Goal: Browse casually: Explore the website without a specific task or goal

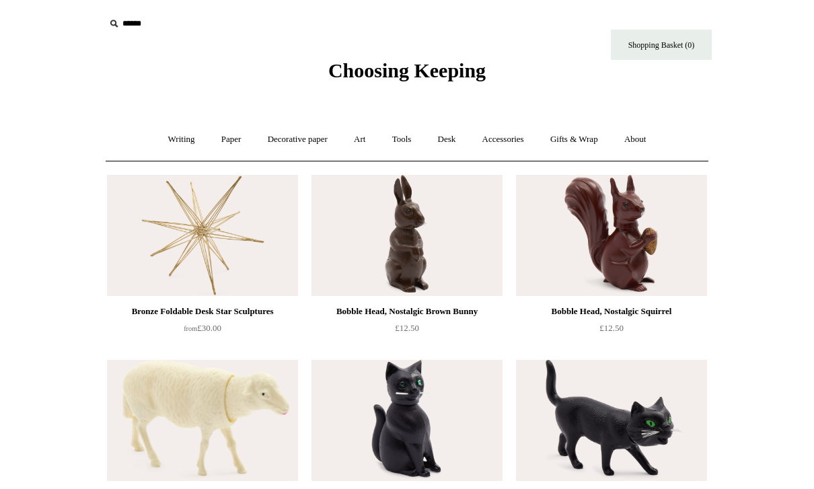
click at [98, 72] on div "Choosing Keeping" at bounding box center [407, 41] width 673 height 83
click at [166, 129] on link "Writing +" at bounding box center [181, 140] width 51 height 36
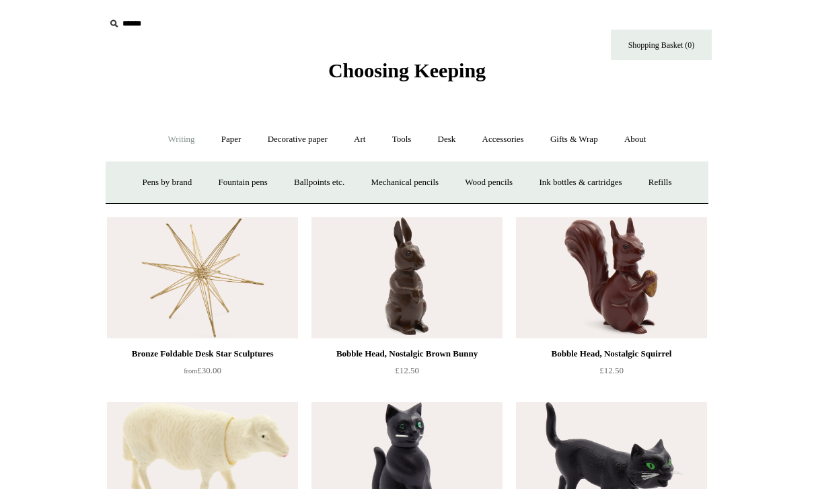
click at [165, 133] on link "Writing -" at bounding box center [181, 140] width 51 height 36
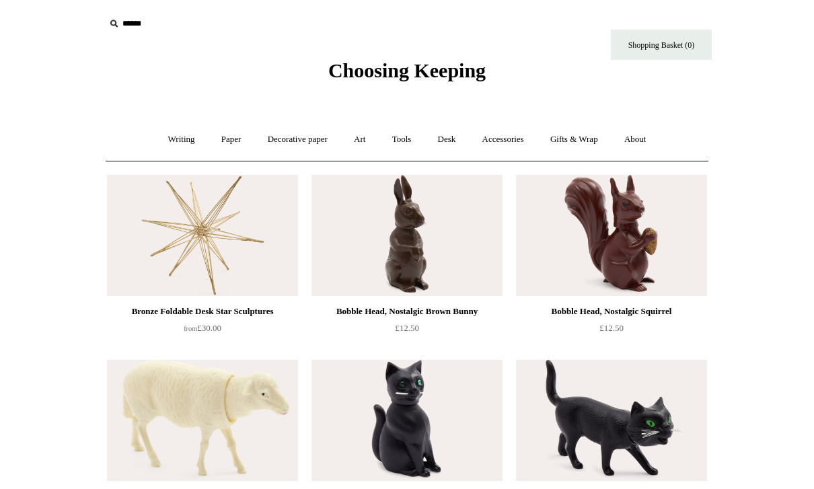
click at [174, 133] on link "Writing +" at bounding box center [181, 140] width 51 height 36
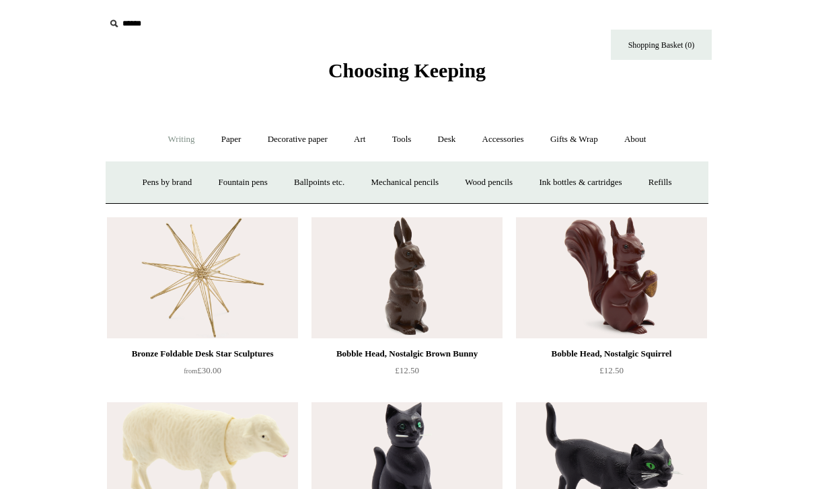
click at [297, 182] on link "Ballpoints etc. +" at bounding box center [319, 183] width 75 height 36
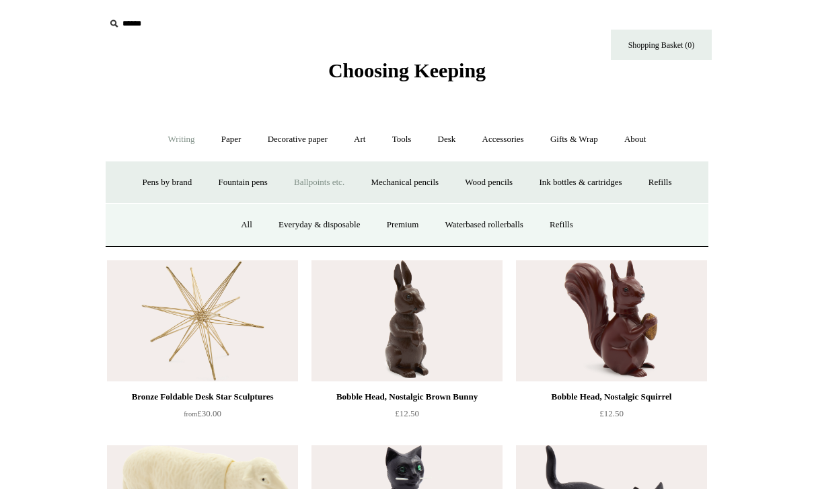
click at [229, 221] on link "All" at bounding box center [247, 225] width 36 height 36
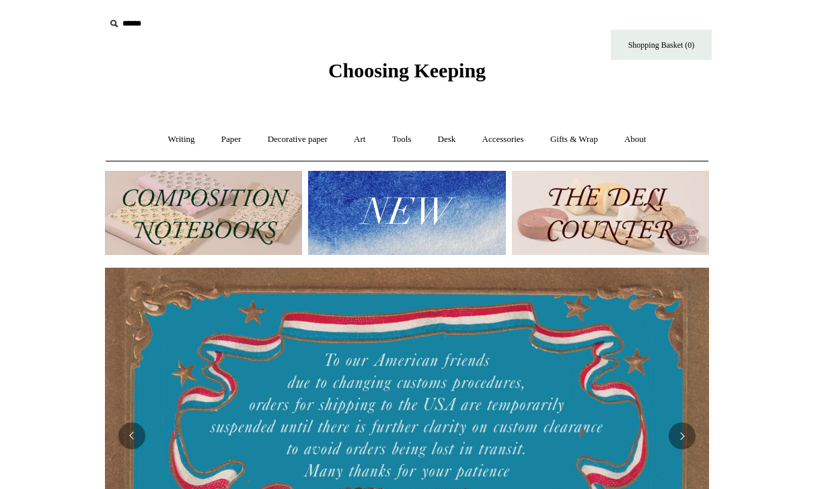
scroll to position [0, 604]
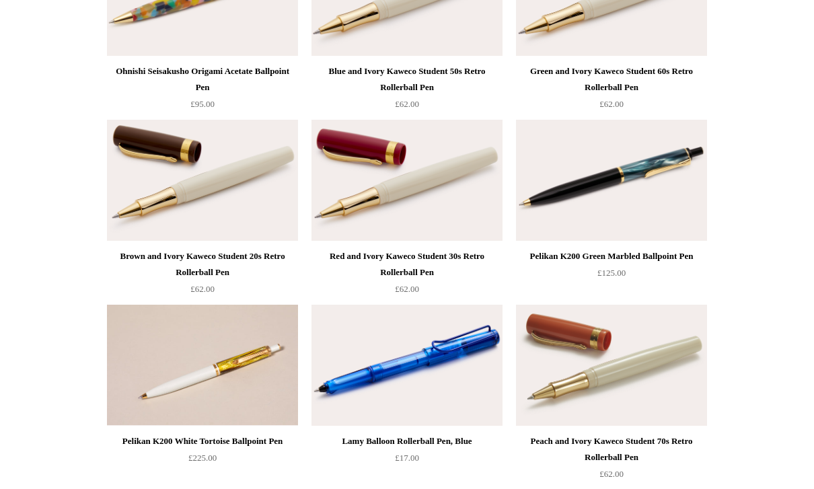
scroll to position [4245, 0]
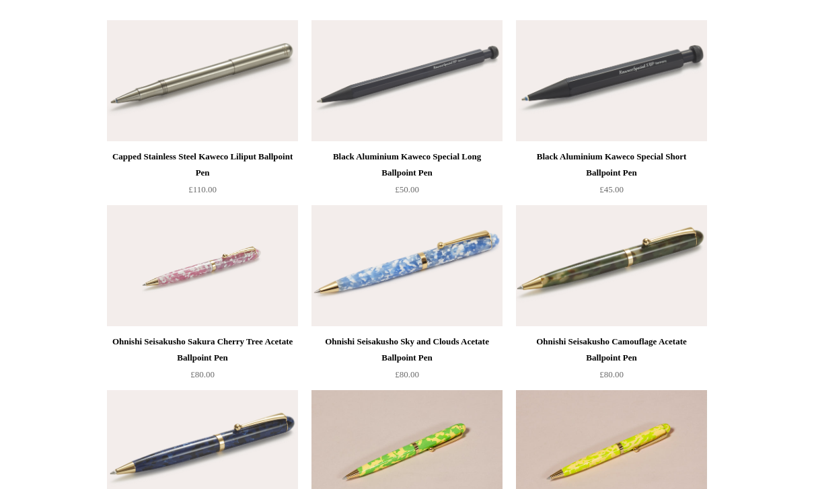
scroll to position [3493, 0]
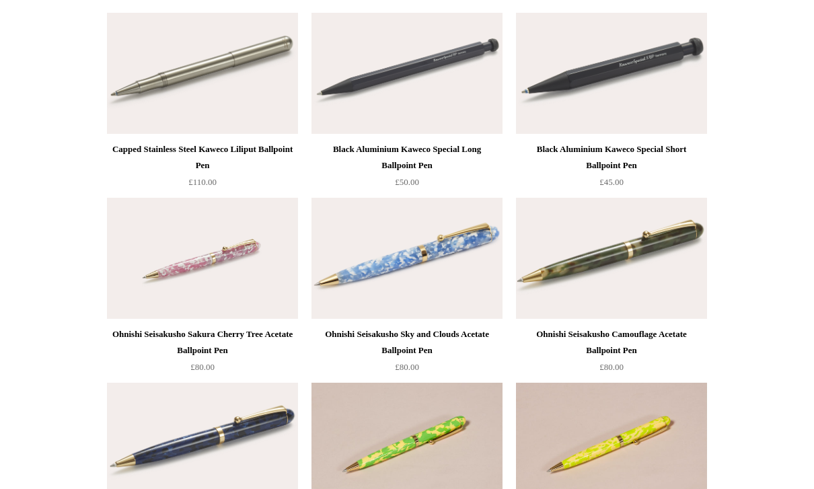
click at [439, 217] on img at bounding box center [407, 258] width 191 height 121
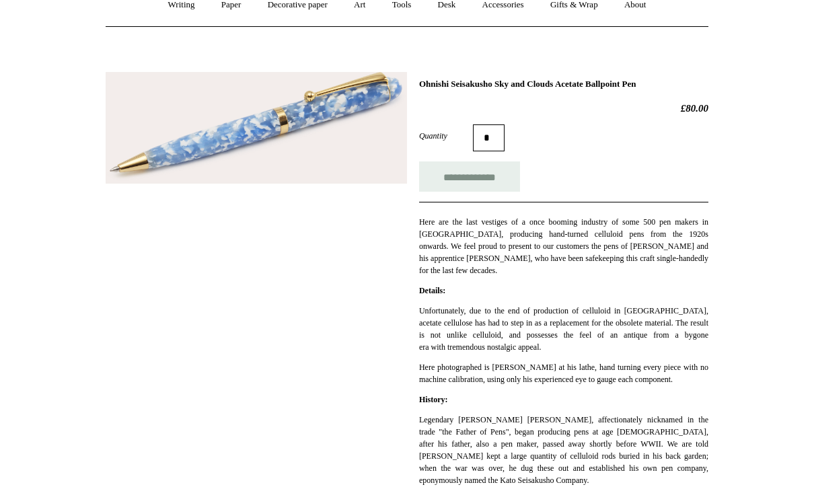
click at [503, 162] on input "**********" at bounding box center [469, 177] width 101 height 30
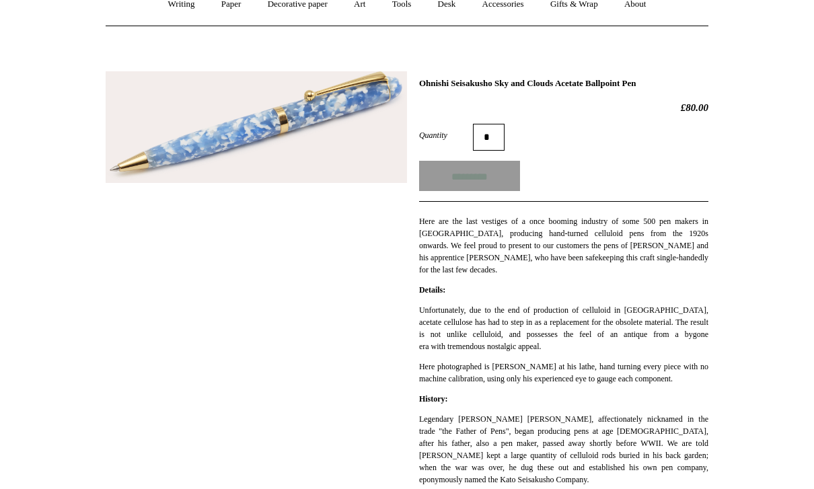
type input "**********"
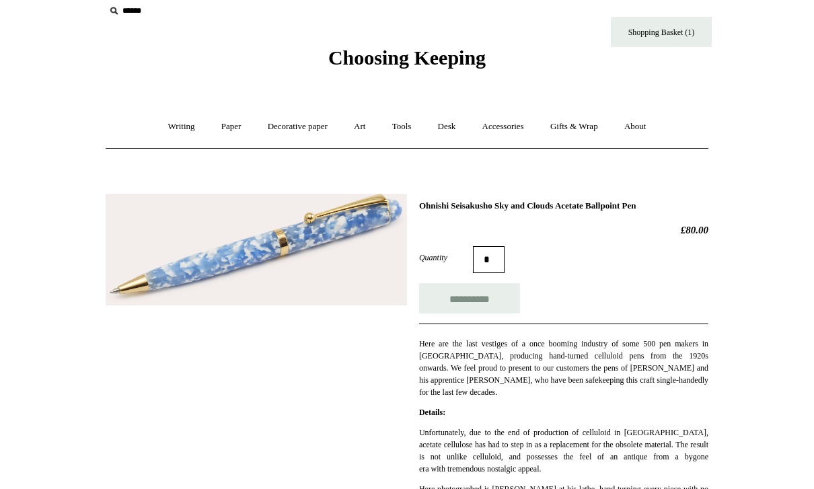
scroll to position [0, 0]
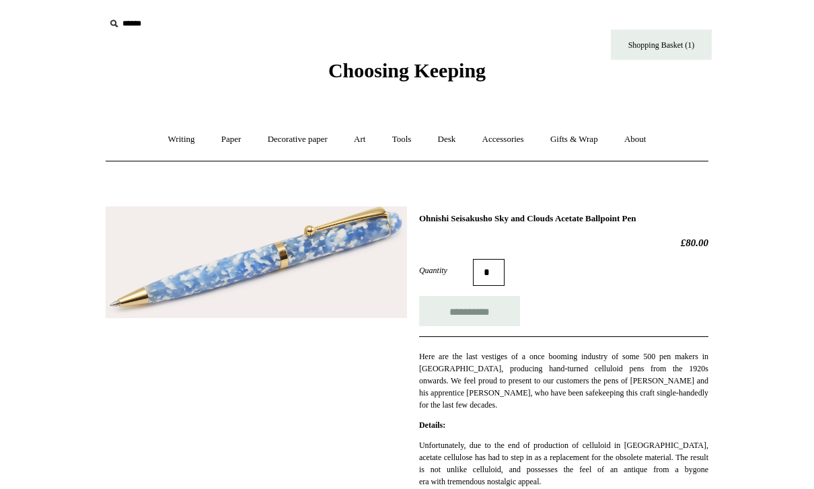
click at [685, 37] on link "Shopping Basket (1)" at bounding box center [661, 45] width 101 height 30
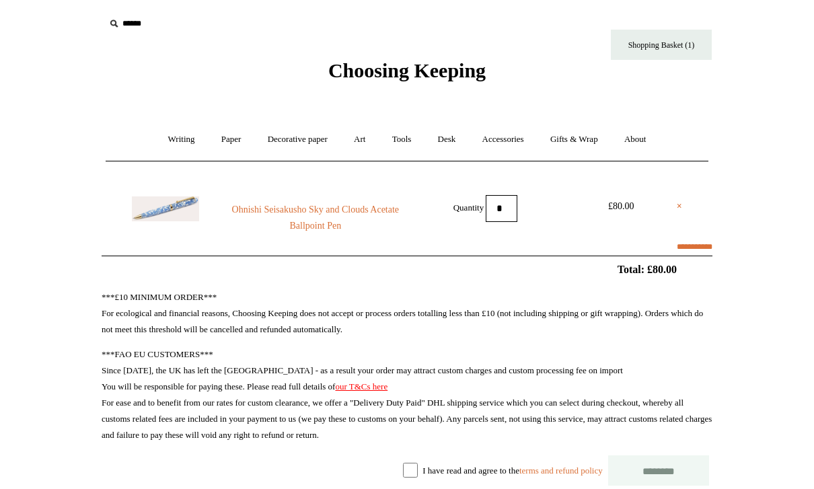
click at [680, 203] on link "×" at bounding box center [679, 207] width 5 height 16
select select "**********"
type input "********"
select select "*******"
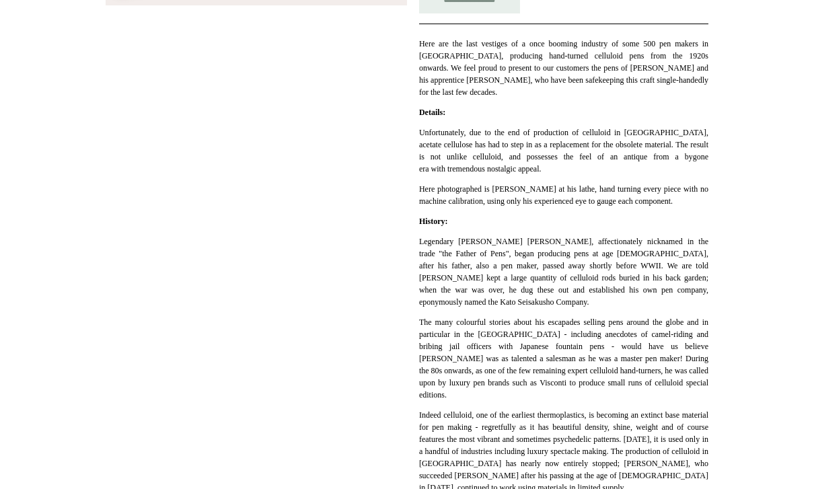
scroll to position [300, 0]
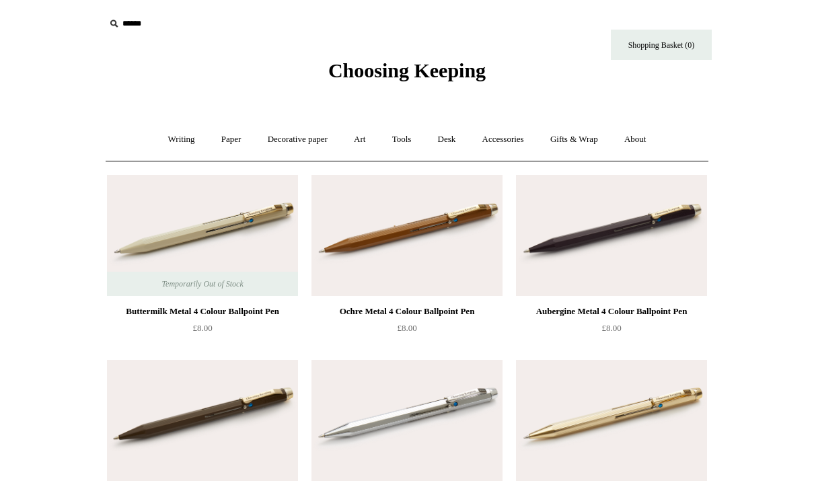
click at [178, 133] on link "Writing +" at bounding box center [181, 140] width 51 height 36
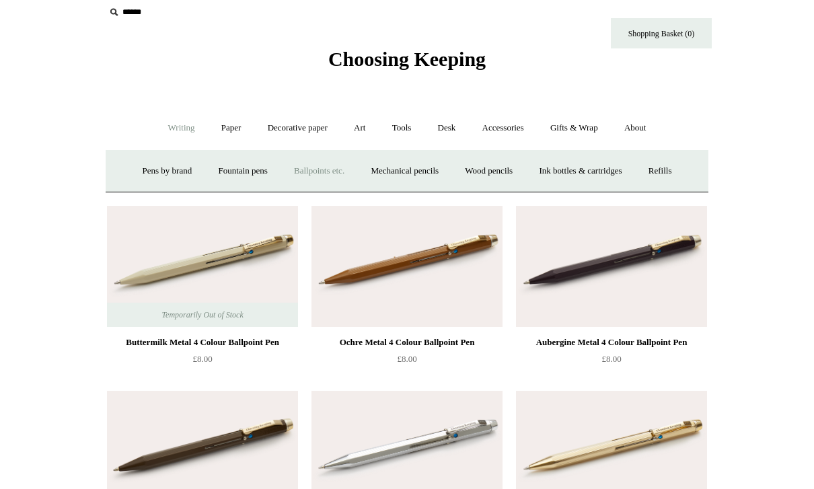
scroll to position [12, 0]
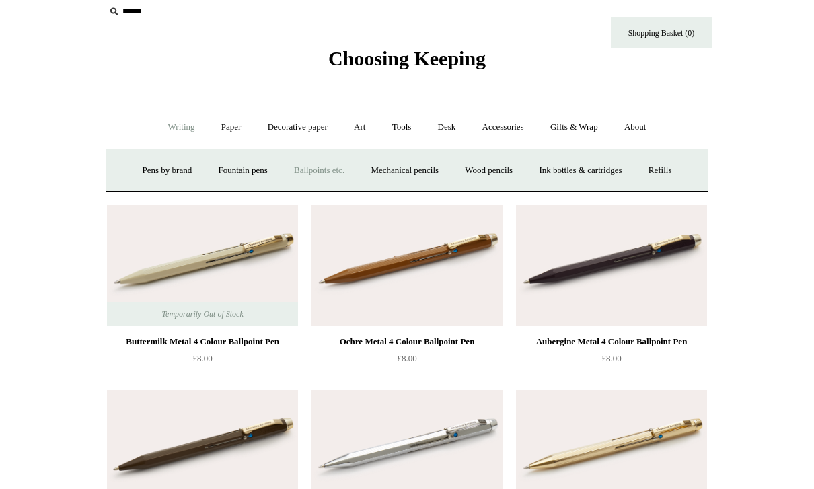
click at [513, 165] on link "Wood pencils +" at bounding box center [489, 171] width 72 height 36
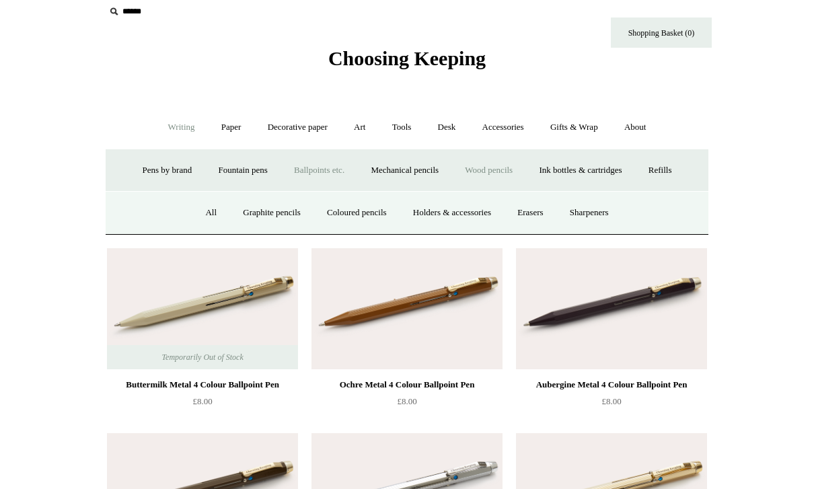
click at [193, 211] on link "All" at bounding box center [211, 213] width 36 height 36
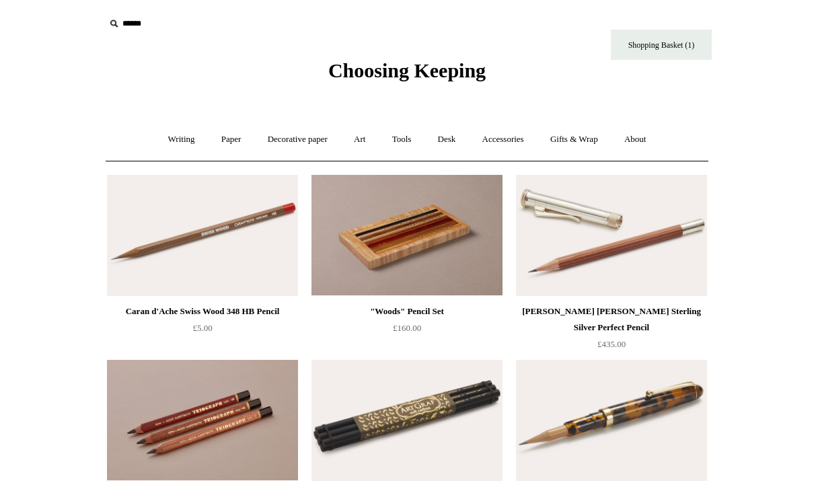
click at [170, 137] on link "Writing +" at bounding box center [181, 140] width 51 height 36
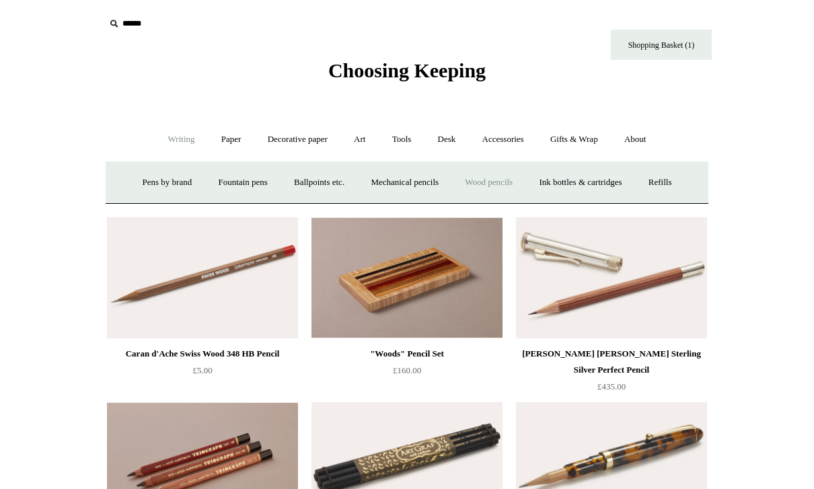
click at [414, 175] on link "Mechanical pencils +" at bounding box center [405, 183] width 92 height 36
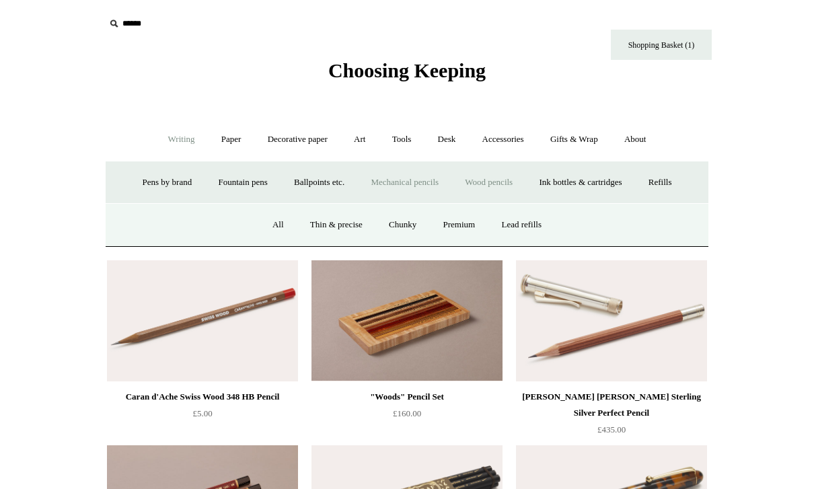
click at [415, 182] on link "Mechanical pencils -" at bounding box center [405, 183] width 92 height 36
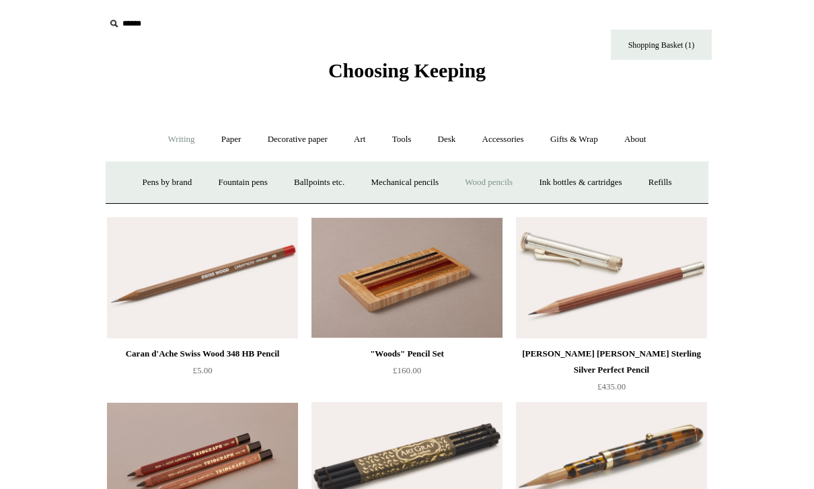
click at [413, 174] on link "Mechanical pencils +" at bounding box center [405, 183] width 92 height 36
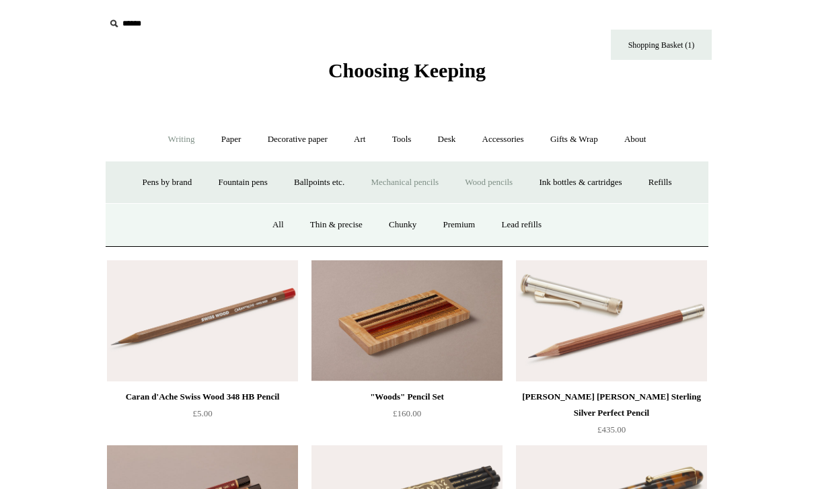
click at [277, 217] on link "All" at bounding box center [278, 225] width 36 height 36
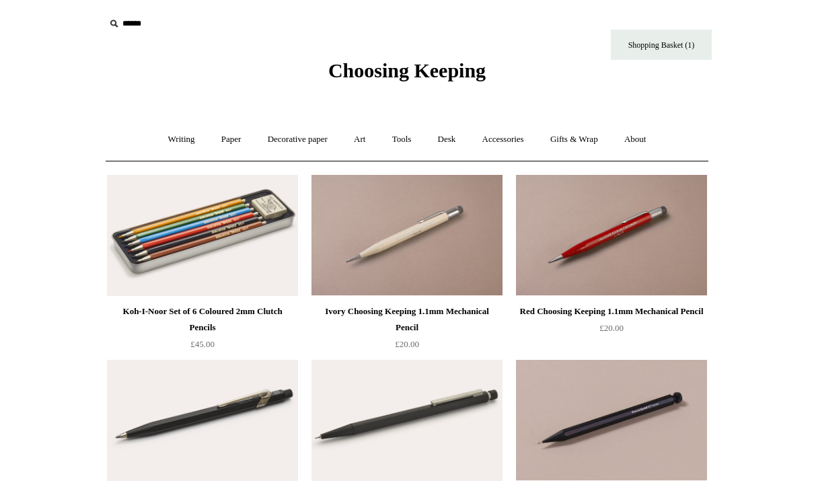
click at [179, 137] on link "Writing +" at bounding box center [181, 140] width 51 height 36
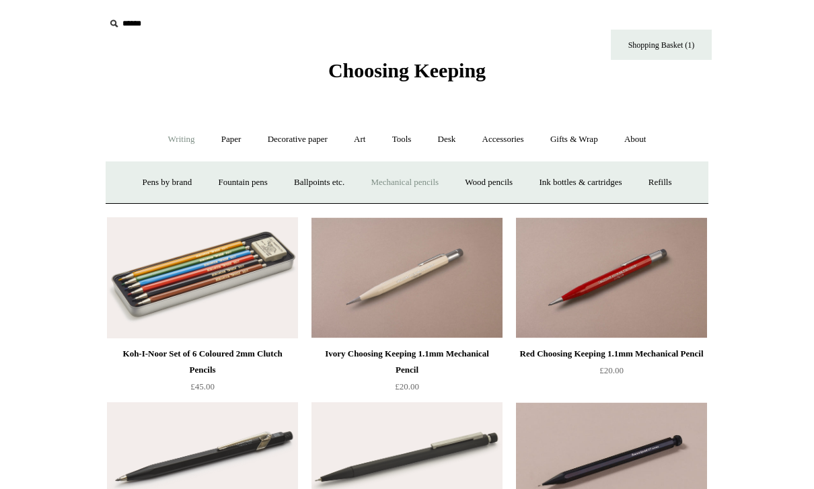
click at [223, 136] on link "Paper +" at bounding box center [231, 140] width 44 height 36
click at [220, 188] on link "Notebooks +" at bounding box center [219, 183] width 62 height 36
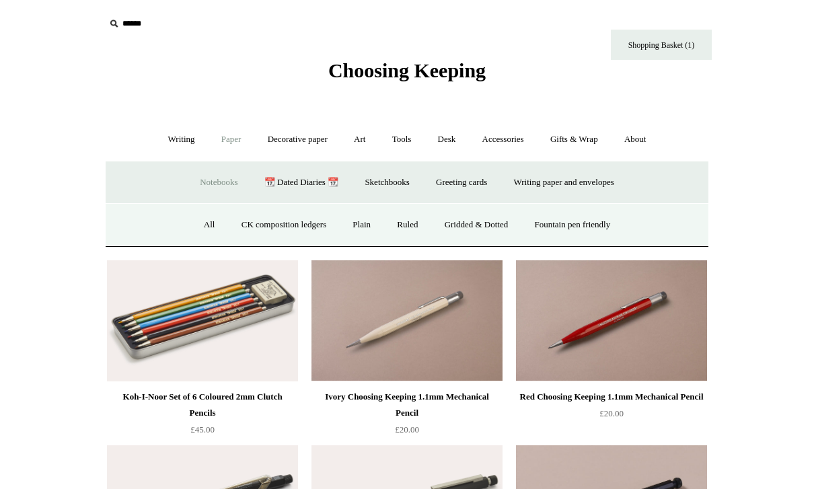
click at [197, 231] on link "All" at bounding box center [210, 225] width 36 height 36
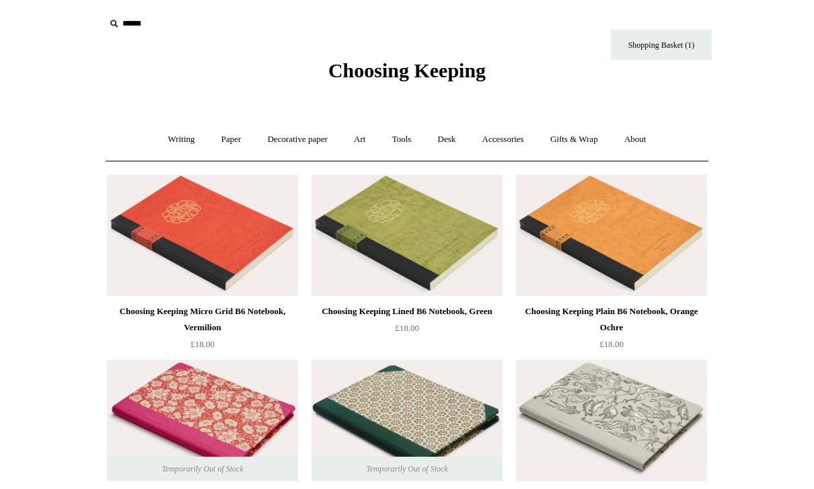
click at [163, 143] on link "Writing +" at bounding box center [181, 140] width 51 height 36
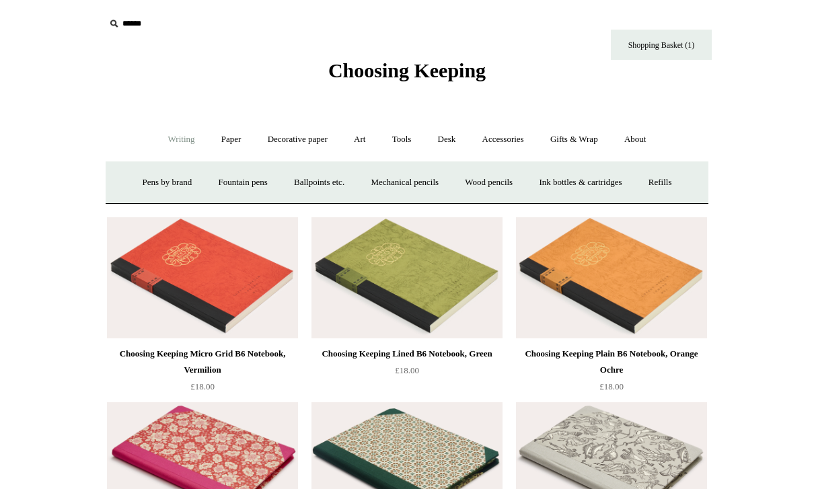
click at [210, 140] on link "Paper +" at bounding box center [231, 140] width 44 height 36
click at [284, 146] on link "Decorative paper +" at bounding box center [298, 140] width 84 height 36
click at [353, 141] on link "Art +" at bounding box center [360, 140] width 36 height 36
click at [464, 188] on link "Colour pencils & Crayons" at bounding box center [454, 183] width 116 height 36
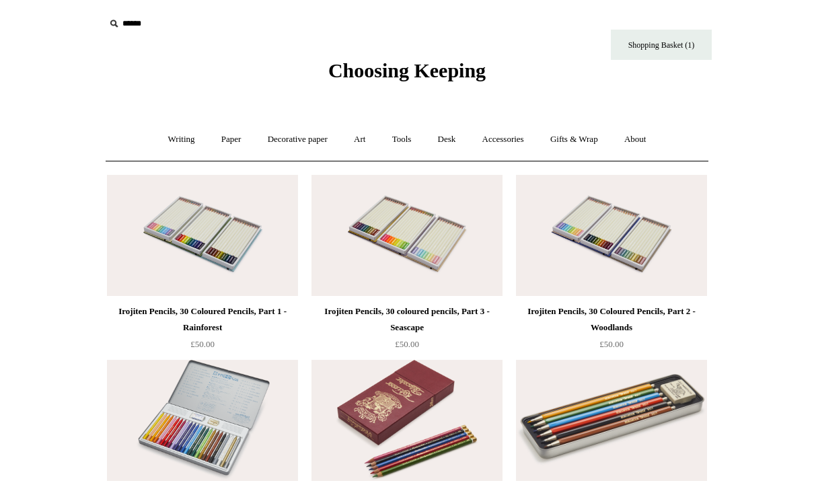
click at [398, 142] on link "Tools +" at bounding box center [402, 140] width 44 height 36
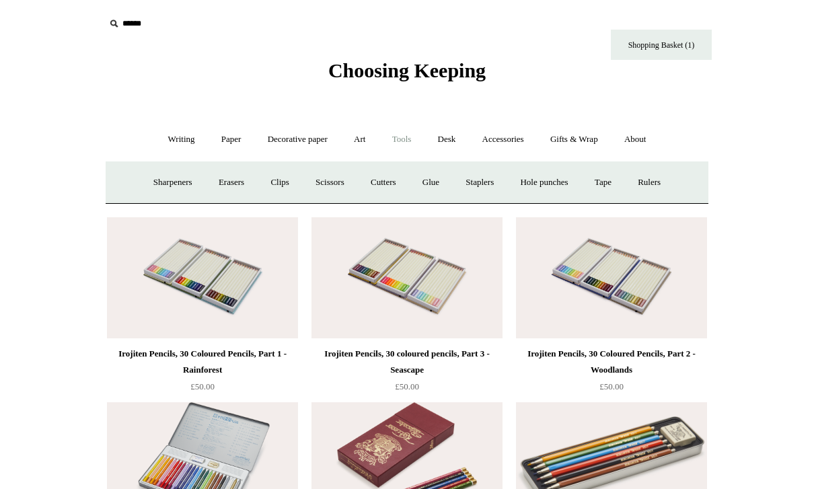
click at [147, 181] on link "Sharpeners" at bounding box center [172, 183] width 63 height 36
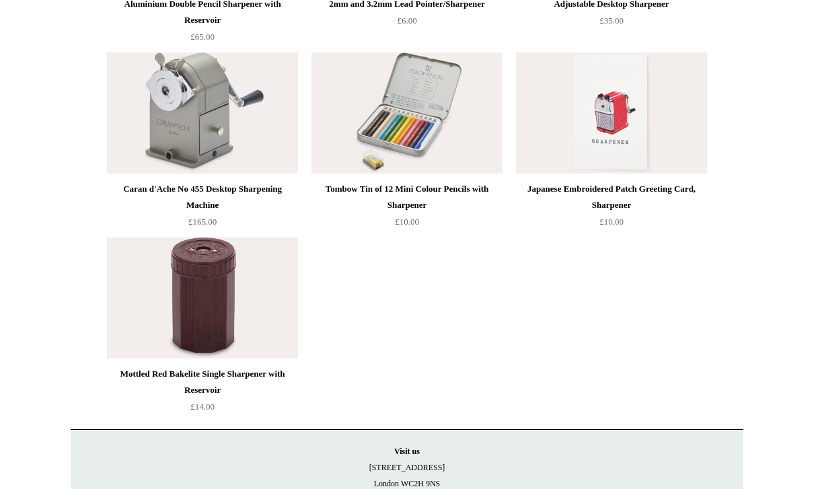
scroll to position [867, 0]
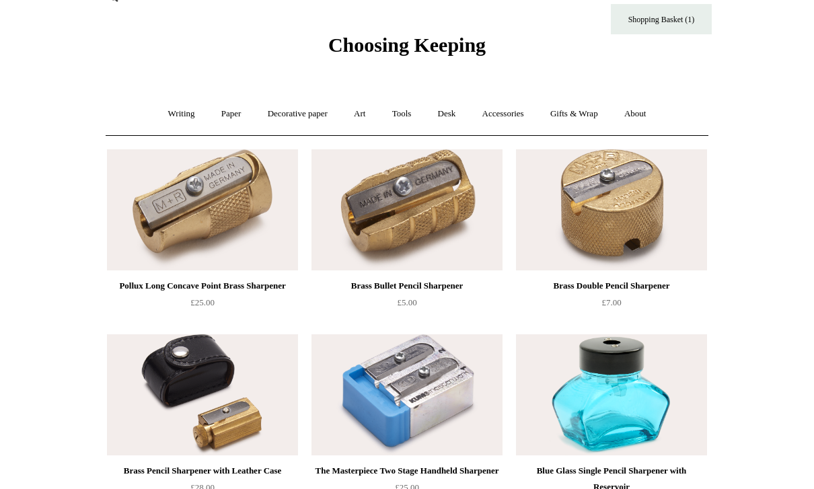
scroll to position [0, 0]
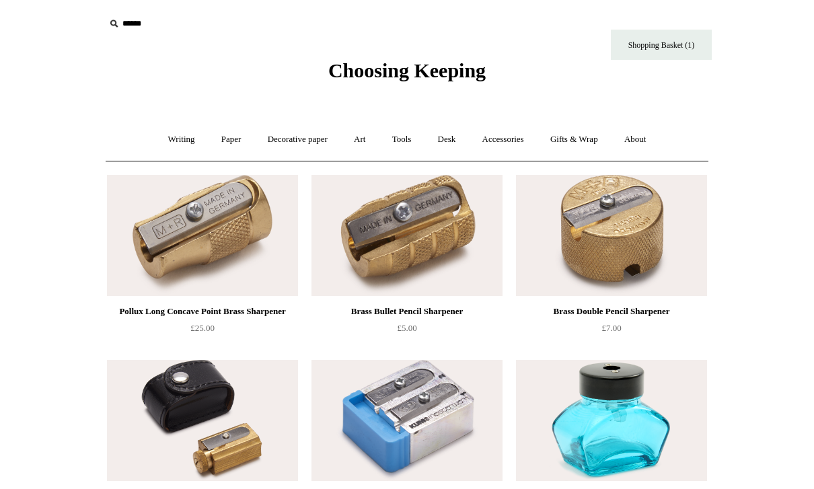
click at [402, 146] on link "Tools +" at bounding box center [402, 140] width 44 height 36
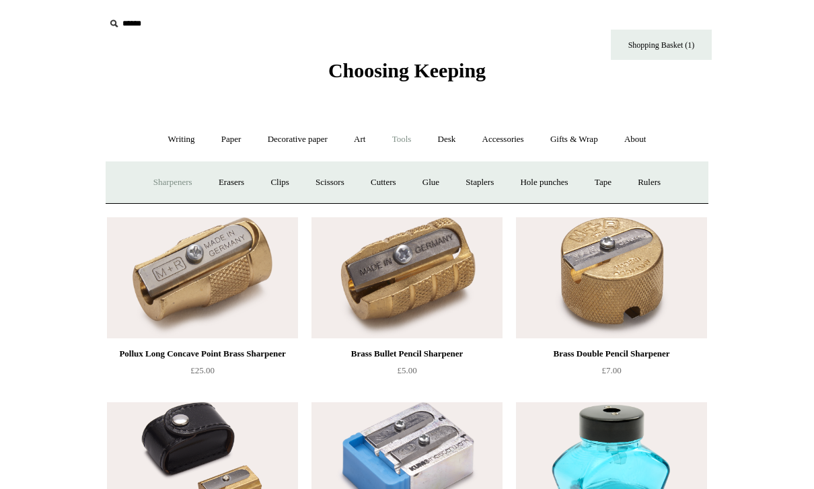
click at [225, 180] on link "Erasers" at bounding box center [232, 183] width 50 height 36
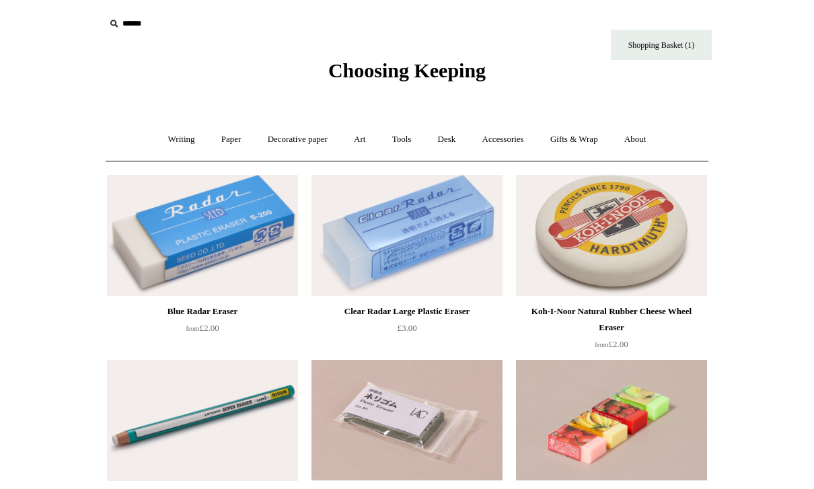
click at [396, 151] on link "Tools +" at bounding box center [402, 140] width 44 height 36
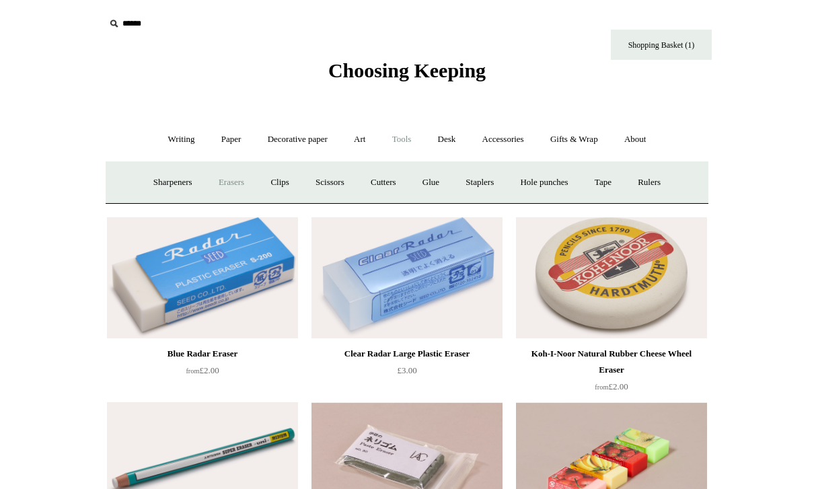
click at [404, 143] on link "Tools -" at bounding box center [402, 140] width 44 height 36
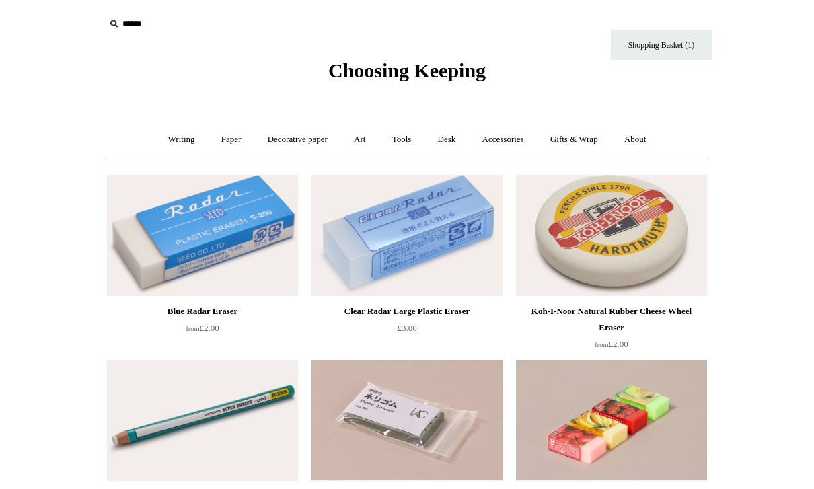
click at [399, 138] on link "Tools +" at bounding box center [402, 140] width 44 height 36
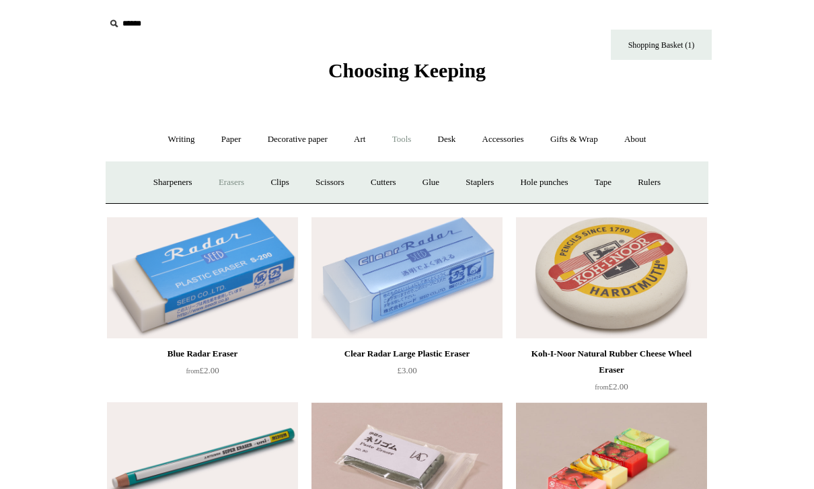
click at [269, 180] on link "Clips +" at bounding box center [279, 183] width 42 height 36
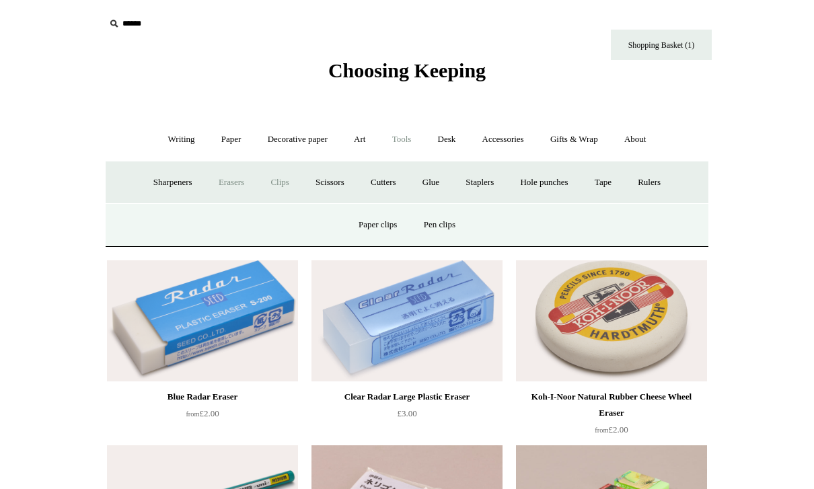
click at [365, 223] on link "Paper clips" at bounding box center [378, 225] width 63 height 36
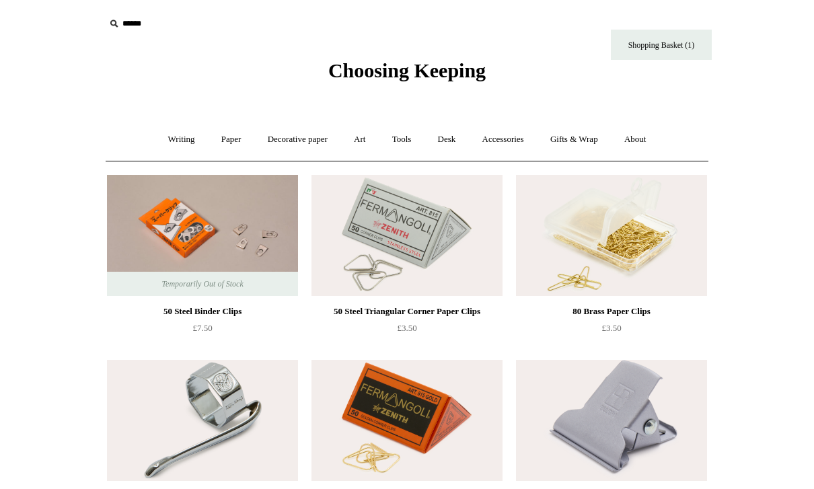
click at [404, 145] on link "Tools +" at bounding box center [402, 140] width 44 height 36
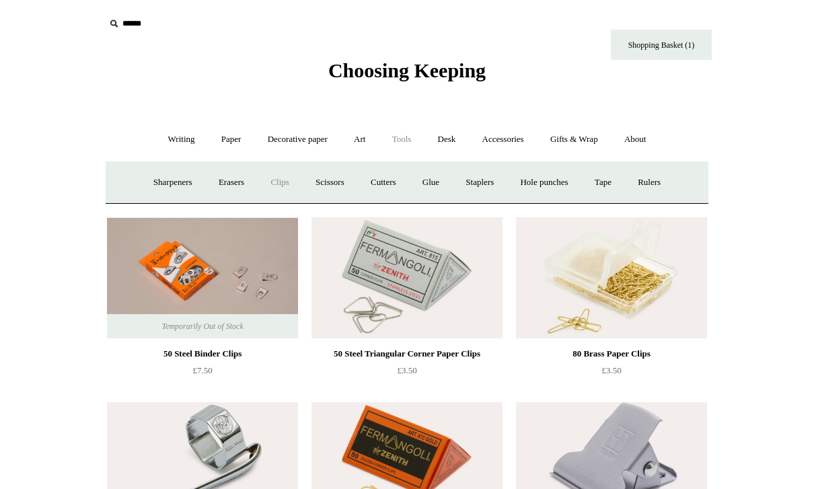
click at [320, 174] on link "Scissors" at bounding box center [330, 183] width 53 height 36
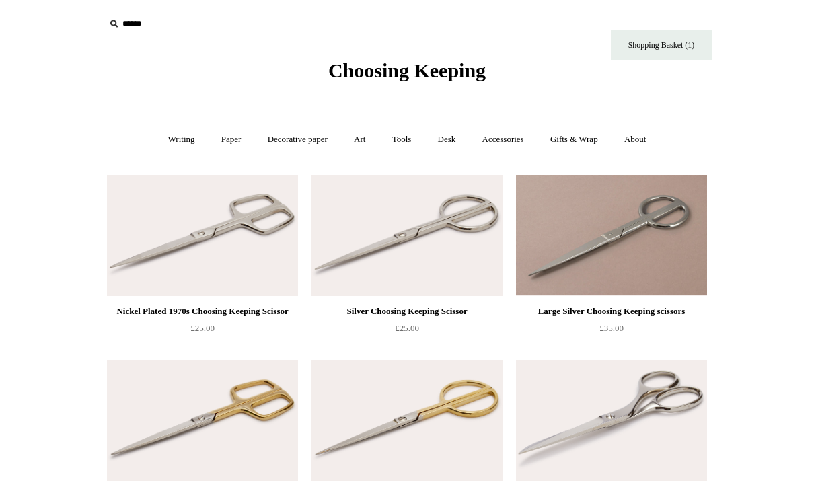
click at [388, 139] on link "Tools +" at bounding box center [402, 140] width 44 height 36
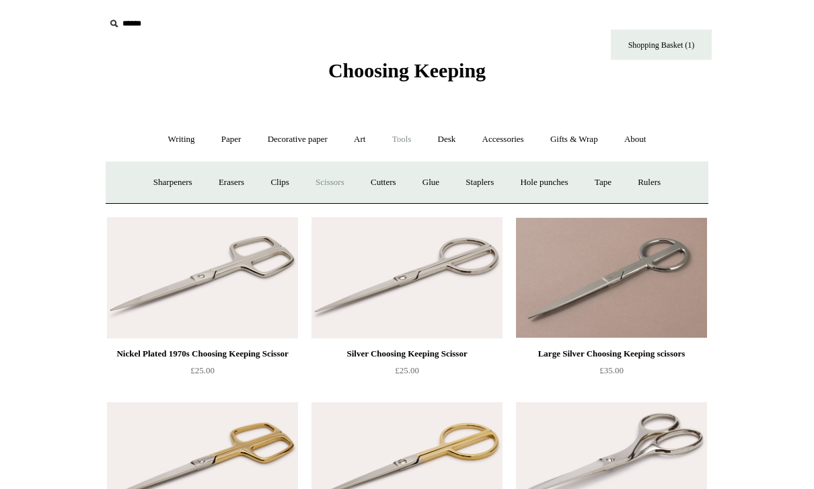
click at [378, 182] on link "Cutters" at bounding box center [384, 183] width 50 height 36
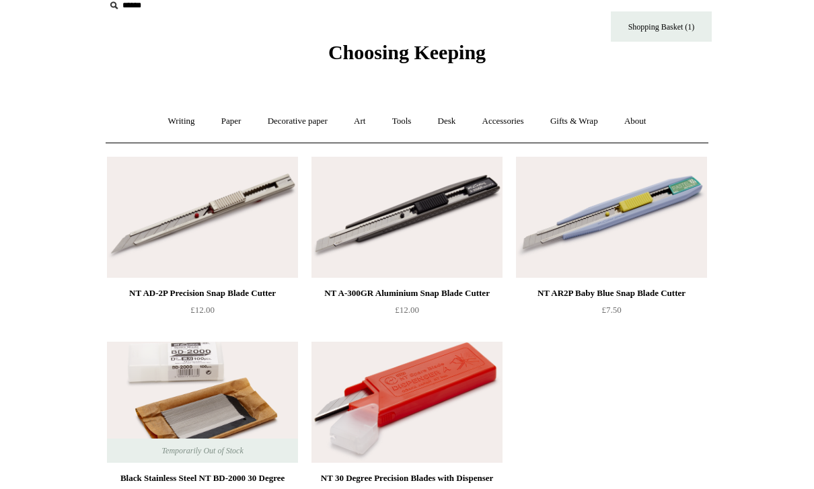
scroll to position [19, 0]
click at [391, 118] on link "Tools +" at bounding box center [402, 121] width 44 height 36
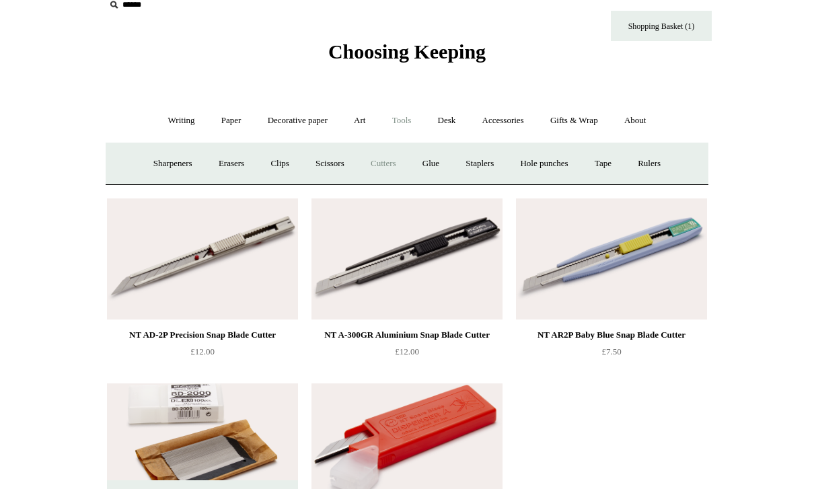
click at [425, 160] on link "Glue" at bounding box center [431, 164] width 41 height 36
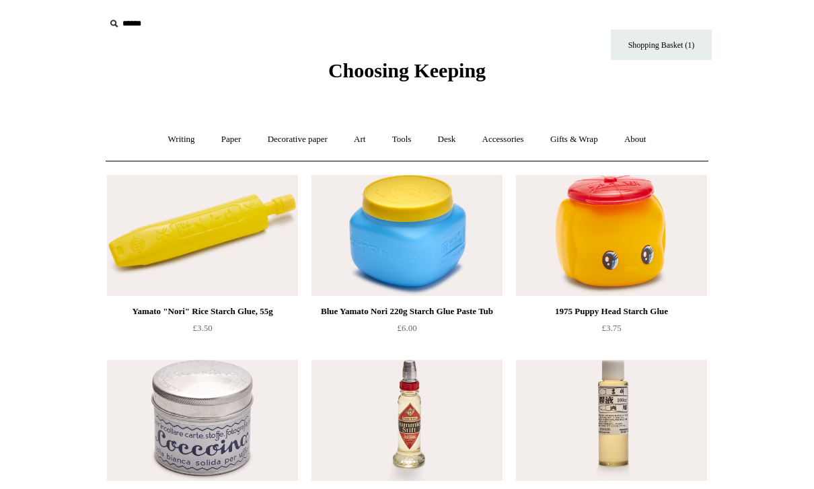
click at [389, 144] on link "Tools +" at bounding box center [402, 140] width 44 height 36
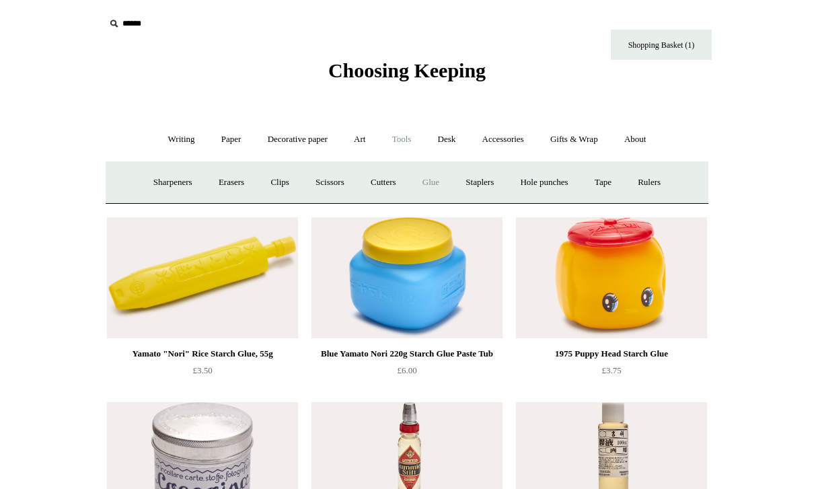
click at [469, 189] on link "Staplers +" at bounding box center [480, 183] width 52 height 36
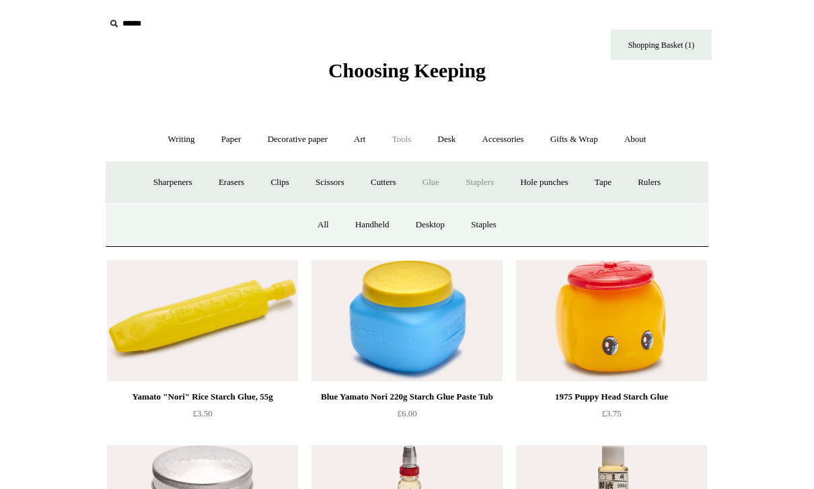
click at [317, 225] on link "All" at bounding box center [324, 225] width 36 height 36
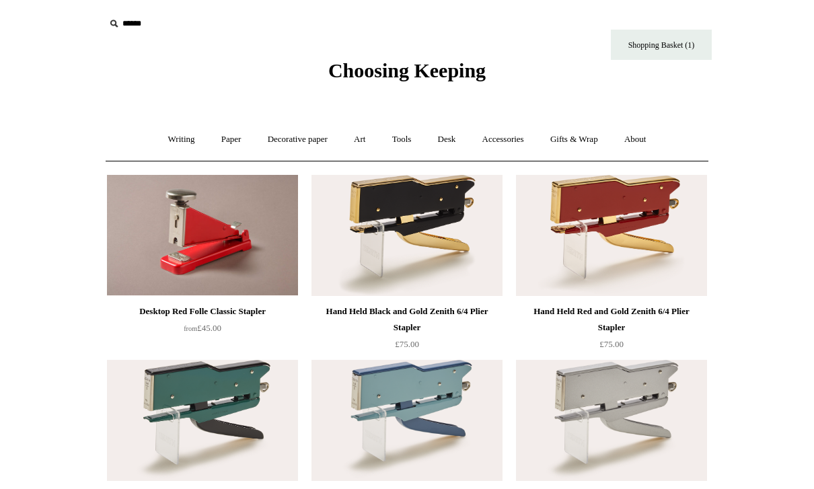
click at [396, 139] on link "Tools +" at bounding box center [402, 140] width 44 height 36
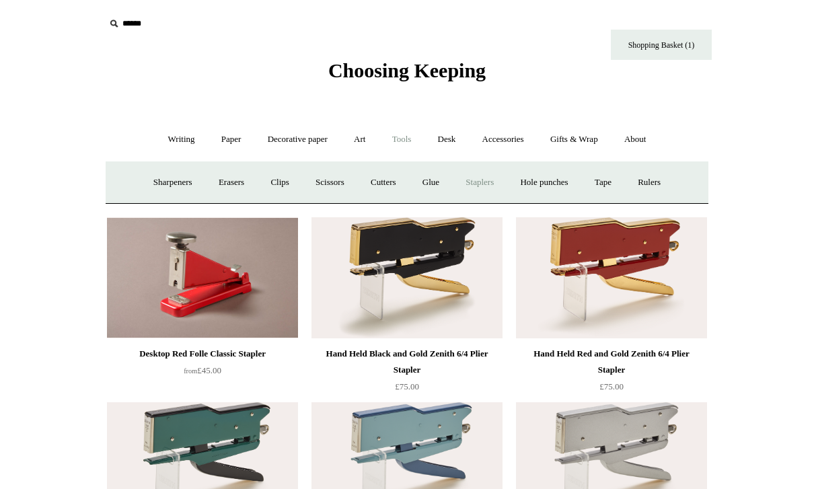
click at [614, 184] on link "Tape +" at bounding box center [603, 183] width 41 height 36
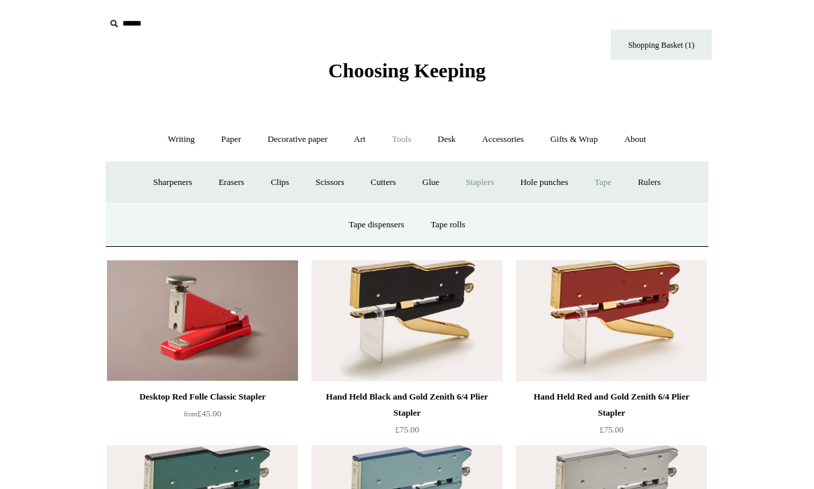
click at [668, 181] on link "Rulers" at bounding box center [649, 183] width 47 height 36
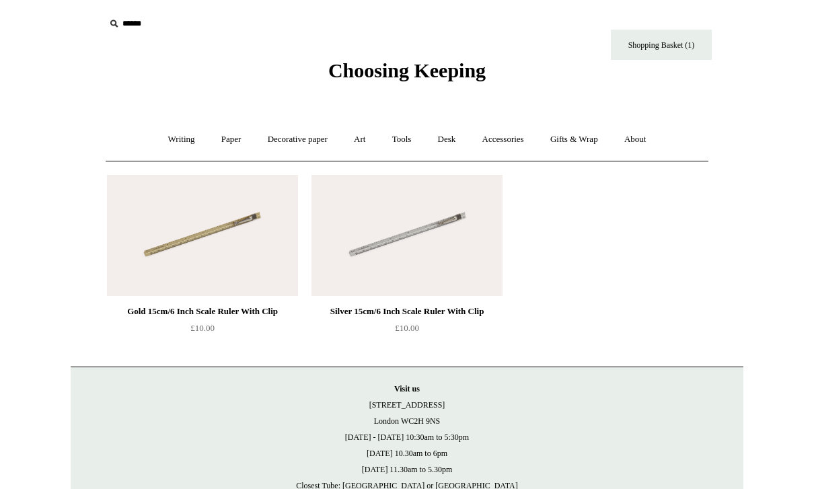
click at [457, 141] on link "Desk +" at bounding box center [447, 140] width 42 height 36
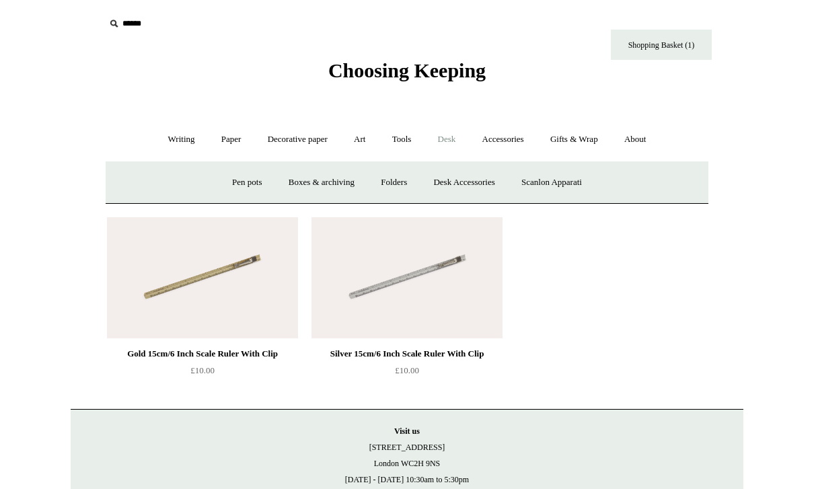
click at [454, 189] on link "Desk Accessories" at bounding box center [463, 183] width 85 height 36
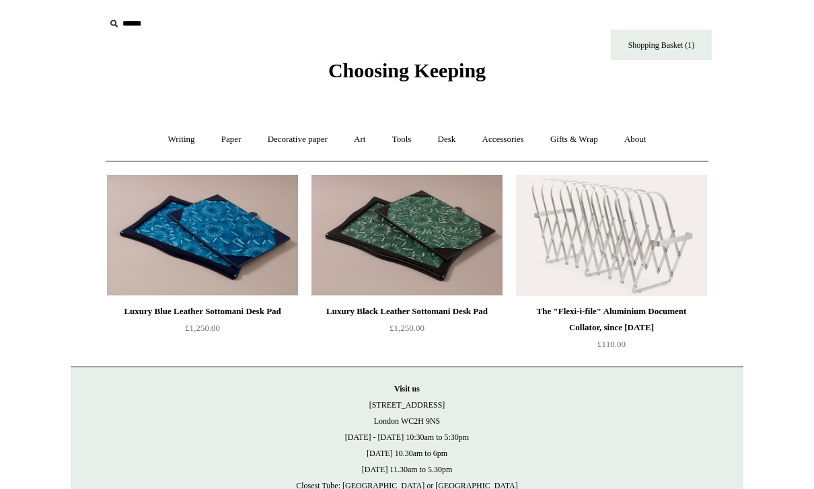
click at [492, 143] on link "Accessories +" at bounding box center [503, 140] width 66 height 36
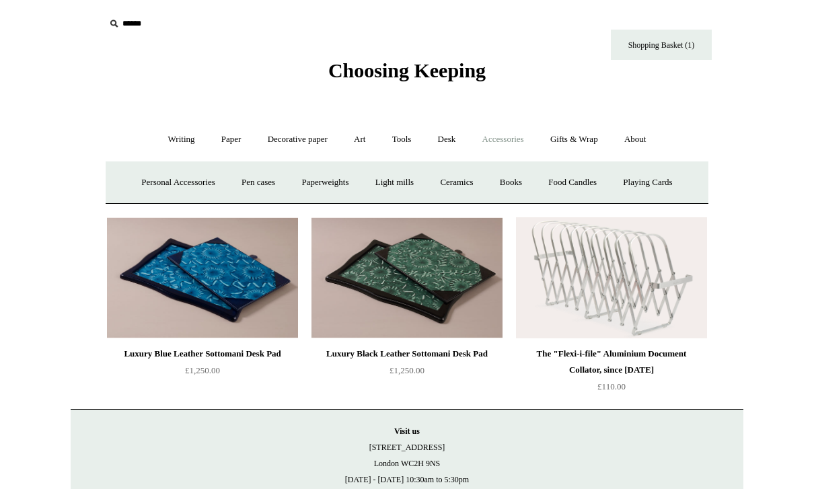
click at [248, 174] on link "Pen cases" at bounding box center [258, 183] width 58 height 36
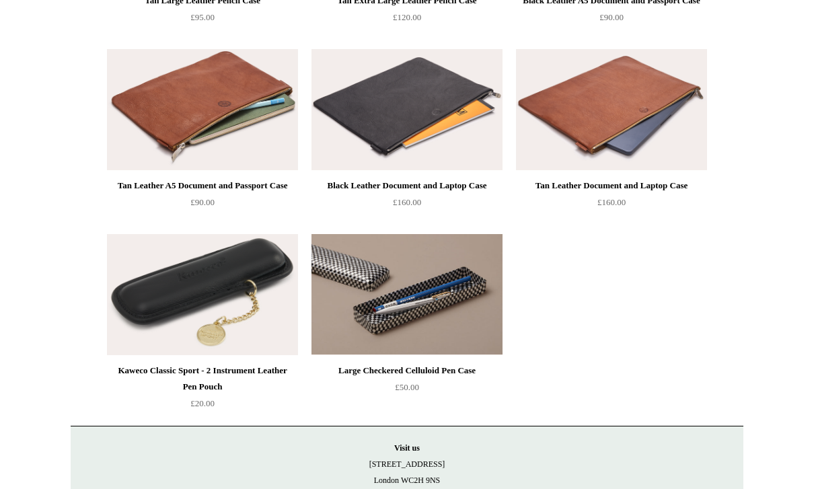
scroll to position [1421, 0]
click at [367, 291] on img at bounding box center [407, 294] width 191 height 121
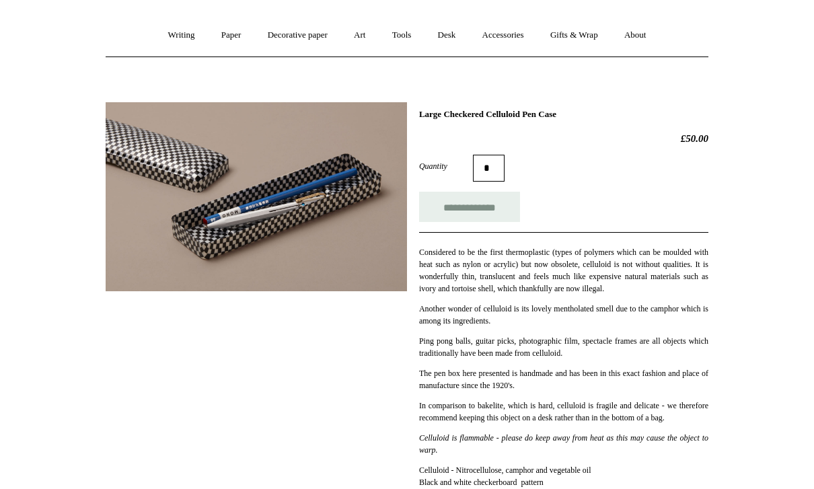
scroll to position [116, 0]
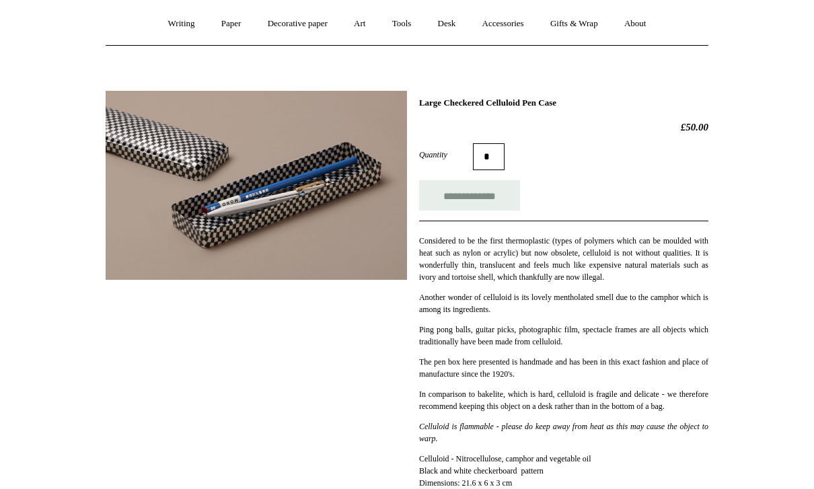
click at [135, 335] on div "**********" at bounding box center [407, 293] width 603 height 425
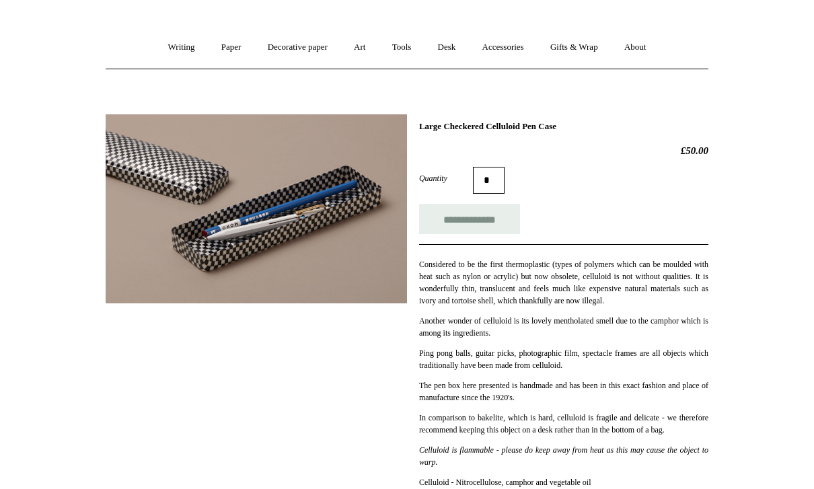
scroll to position [90, 0]
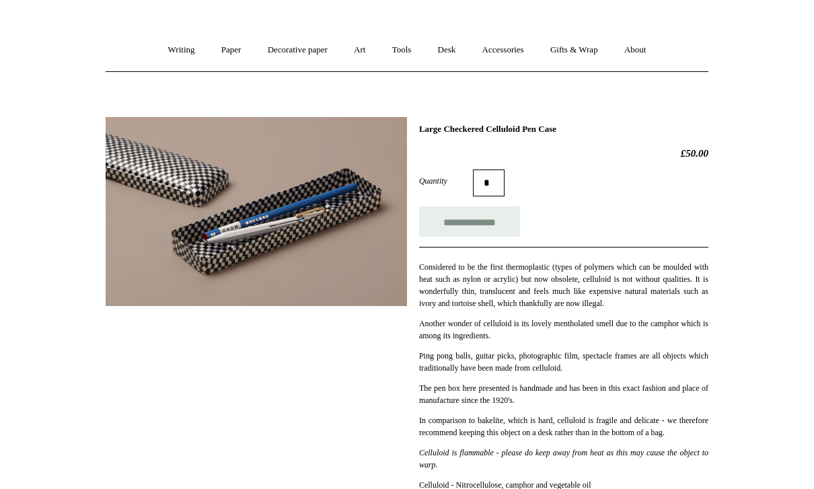
click at [73, 168] on div "**********" at bounding box center [407, 428] width 673 height 642
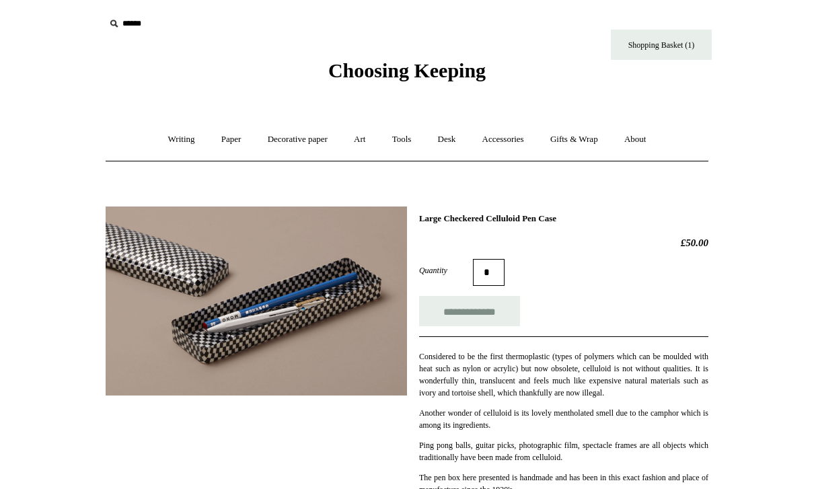
scroll to position [10, 0]
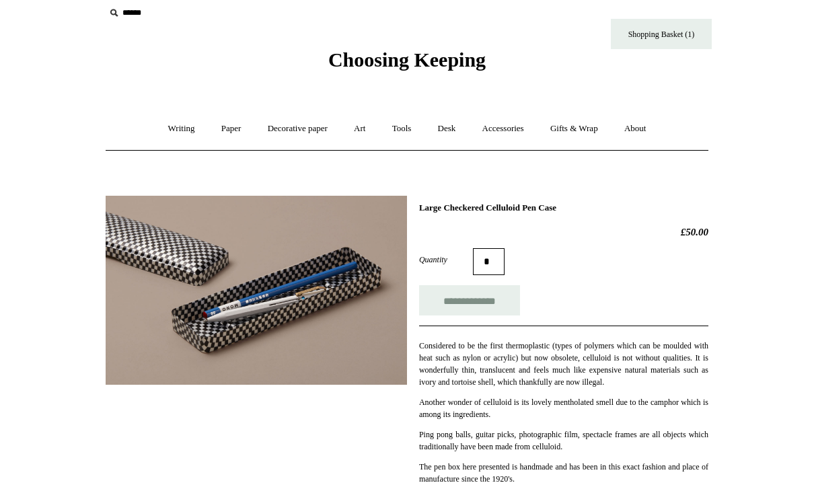
click at [569, 127] on link "Gifts & Wrap +" at bounding box center [574, 130] width 72 height 36
